Goal: Task Accomplishment & Management: Use online tool/utility

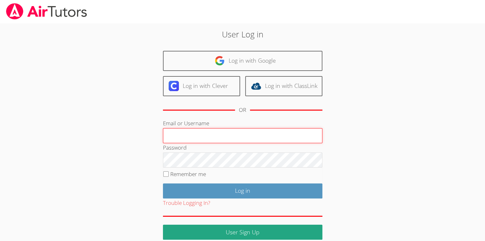
type input "Skonickisarah@gmail.com"
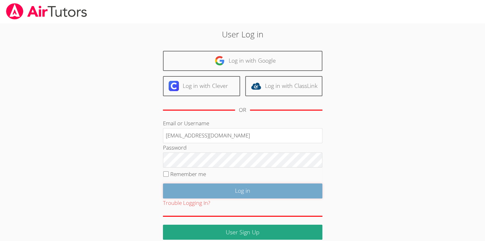
click at [249, 188] on input "Log in" at bounding box center [243, 190] width 160 height 15
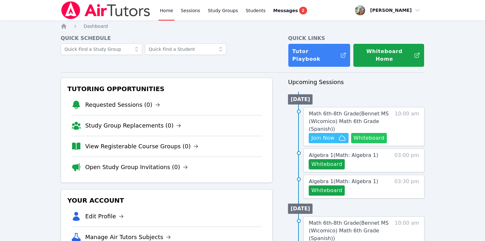
click at [360, 133] on button "Whiteboard" at bounding box center [369, 138] width 36 height 10
click at [283, 14] on div "Messages 2" at bounding box center [290, 11] width 34 height 8
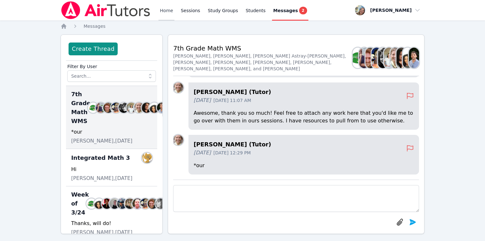
click at [162, 13] on link "Home" at bounding box center [167, 10] width 16 height 20
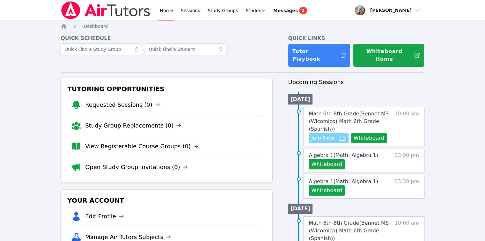
click at [332, 134] on span "Join Now" at bounding box center [322, 138] width 23 height 8
click at [331, 115] on span "Math 6th-8th Grade ( Bennet MS (Wicomico) Math 6th Grade (Spanish) )" at bounding box center [349, 120] width 80 height 21
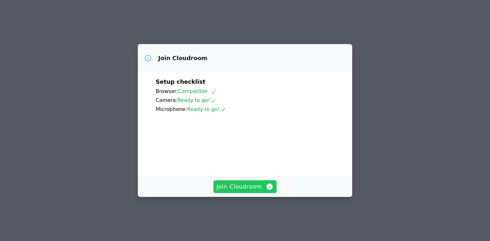
click at [256, 191] on span "Join Cloudroom" at bounding box center [245, 186] width 57 height 9
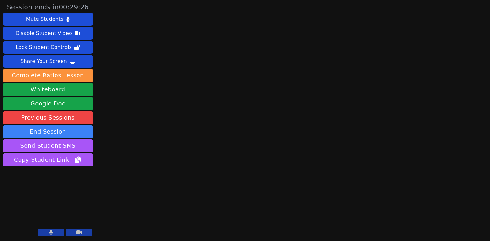
click at [47, 237] on video at bounding box center [48, 212] width 91 height 51
click at [46, 234] on button at bounding box center [51, 232] width 26 height 8
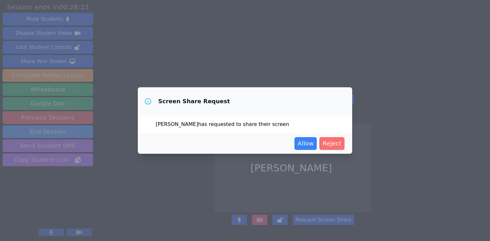
click at [331, 145] on span "Reject" at bounding box center [332, 143] width 19 height 9
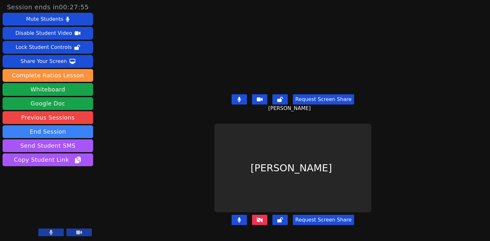
click at [239, 99] on icon at bounding box center [239, 99] width 4 height 5
click at [239, 99] on icon at bounding box center [239, 99] width 6 height 5
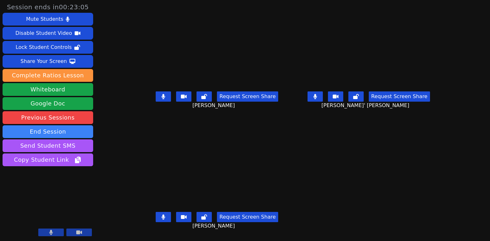
click at [161, 98] on icon at bounding box center [163, 96] width 4 height 5
click at [156, 218] on button at bounding box center [163, 217] width 15 height 10
click at [160, 99] on icon at bounding box center [163, 96] width 6 height 5
click at [156, 221] on button at bounding box center [163, 217] width 15 height 10
click at [162, 99] on icon at bounding box center [164, 96] width 4 height 5
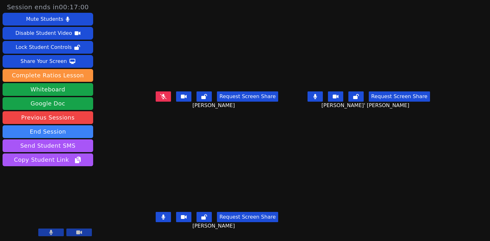
click at [156, 222] on button at bounding box center [163, 217] width 15 height 10
click at [160, 96] on icon at bounding box center [163, 96] width 6 height 5
click at [160, 219] on icon at bounding box center [163, 216] width 6 height 5
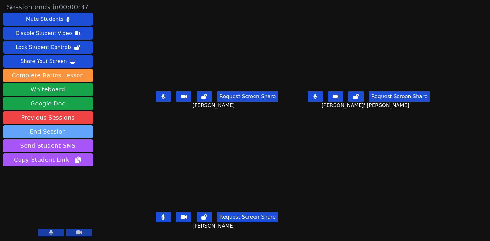
click at [68, 134] on button "End Session" at bounding box center [48, 131] width 91 height 13
